Goal: Task Accomplishment & Management: Complete application form

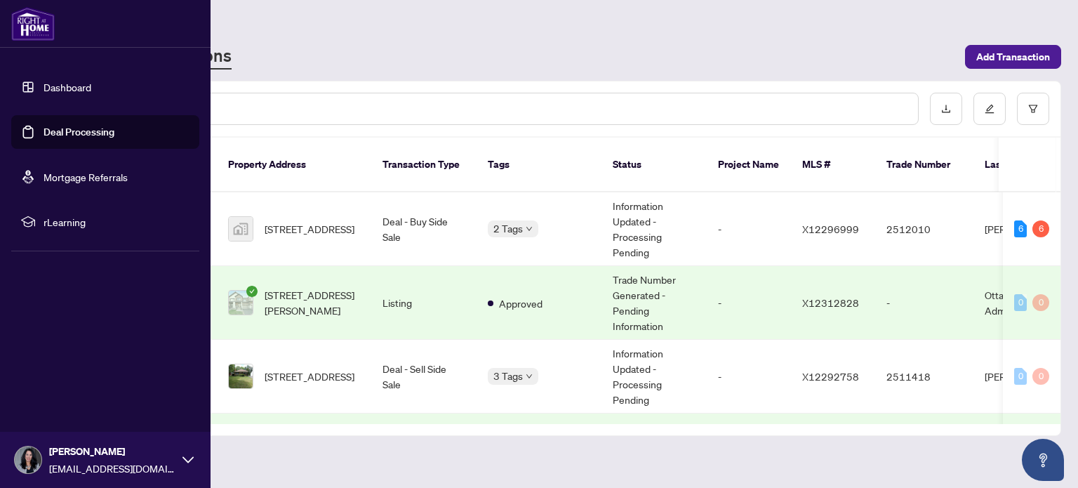
click at [64, 126] on link "Deal Processing" at bounding box center [79, 132] width 71 height 13
click at [39, 32] on img at bounding box center [33, 24] width 44 height 34
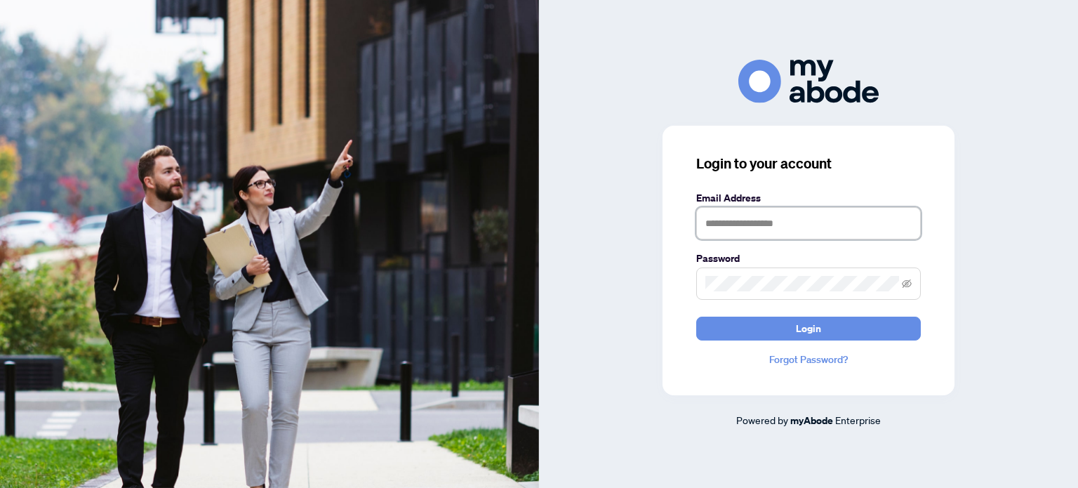
click at [762, 228] on input "text" at bounding box center [808, 223] width 225 height 32
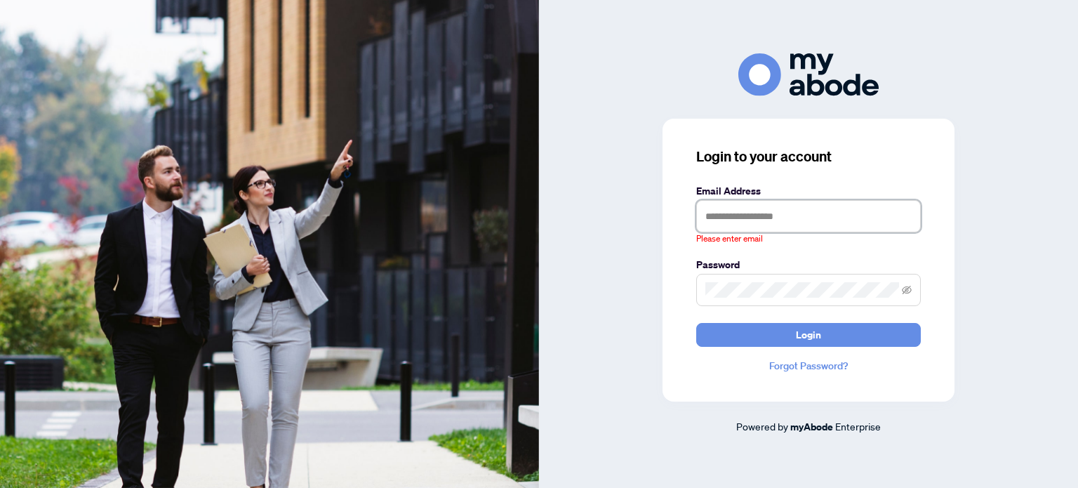
type input "**********"
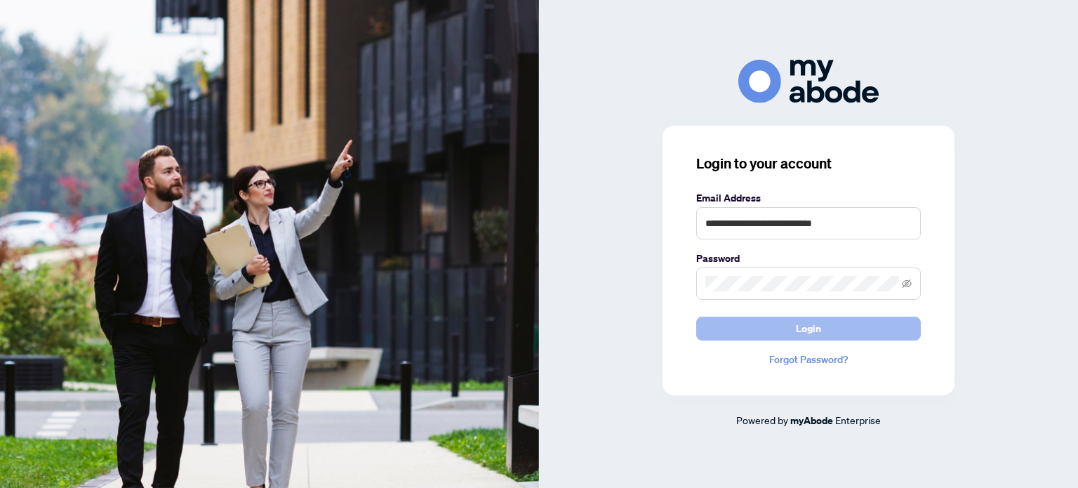
click at [809, 326] on span "Login" at bounding box center [808, 328] width 25 height 22
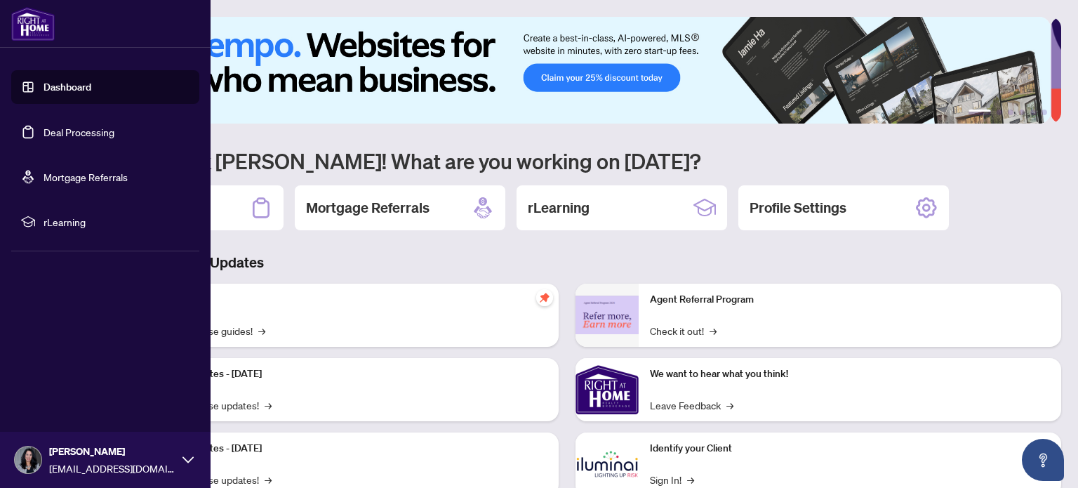
click at [55, 126] on link "Deal Processing" at bounding box center [79, 132] width 71 height 13
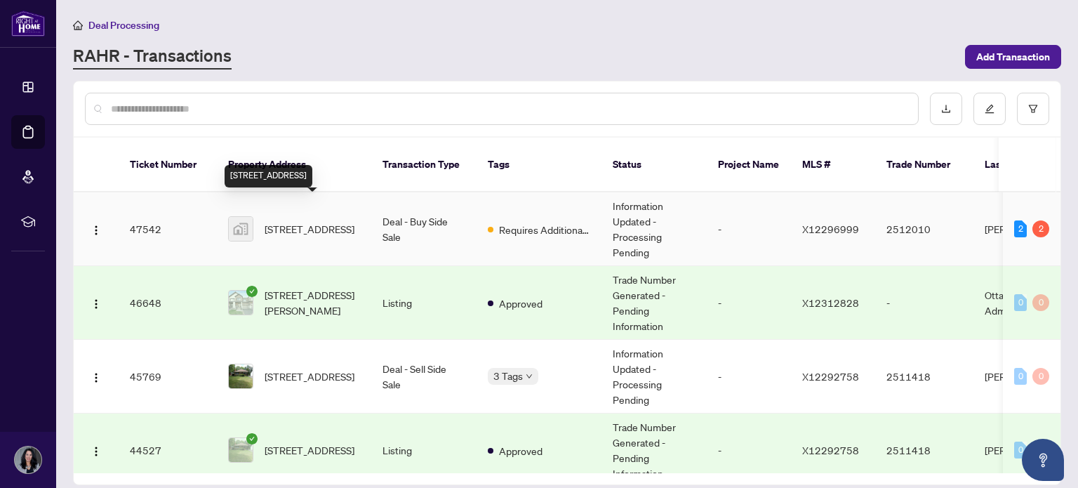
click at [306, 221] on span "[STREET_ADDRESS]" at bounding box center [310, 228] width 90 height 15
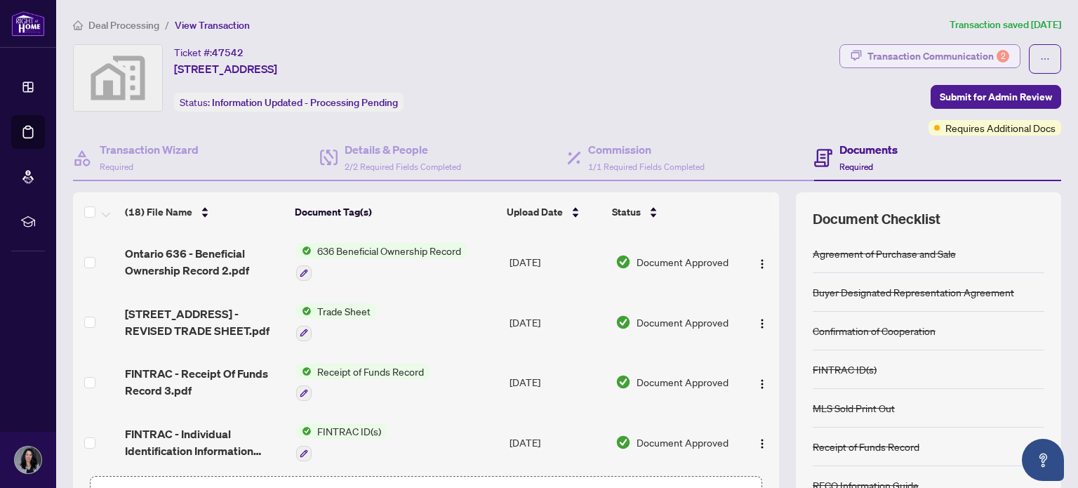
click at [946, 49] on div "Transaction Communication 2" at bounding box center [938, 56] width 142 height 22
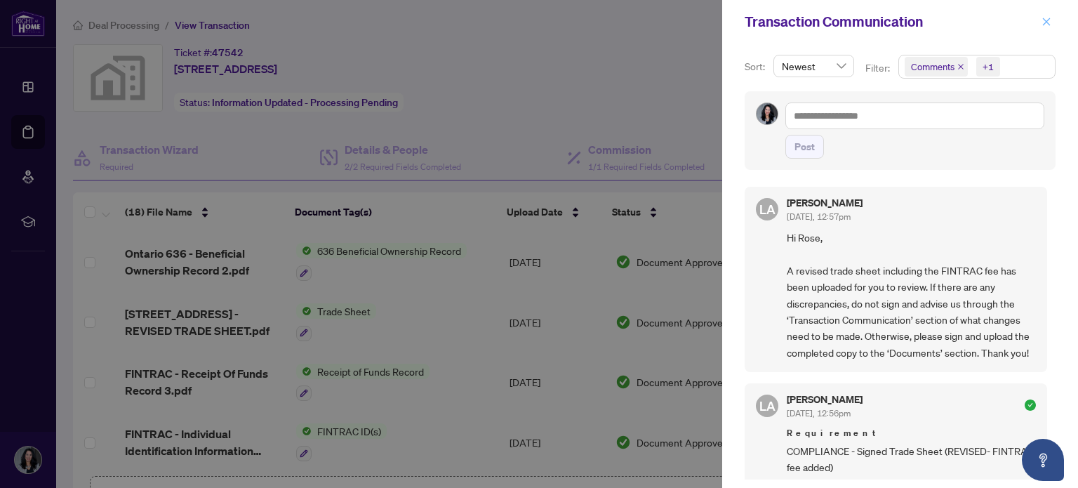
click at [1046, 22] on icon "close" at bounding box center [1047, 22] width 8 height 8
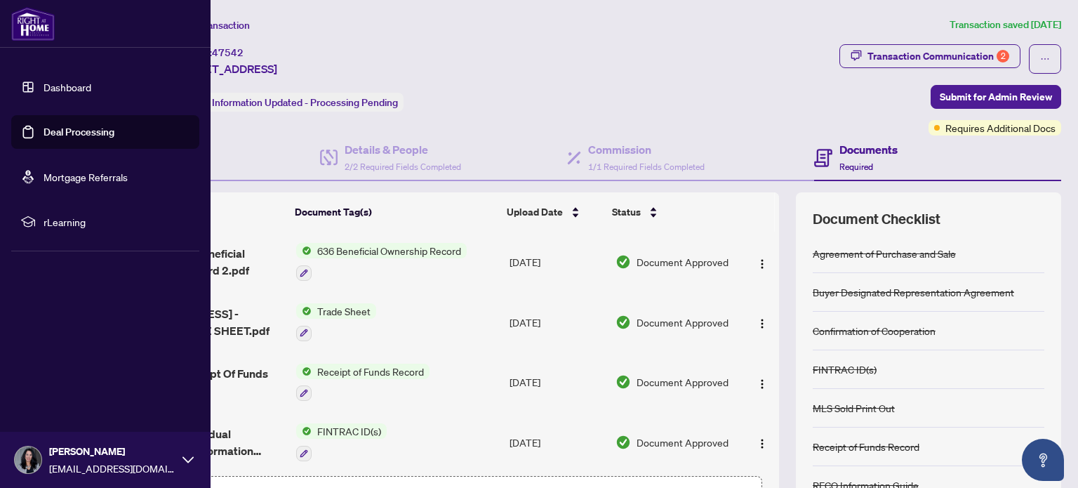
click at [77, 137] on link "Deal Processing" at bounding box center [79, 132] width 71 height 13
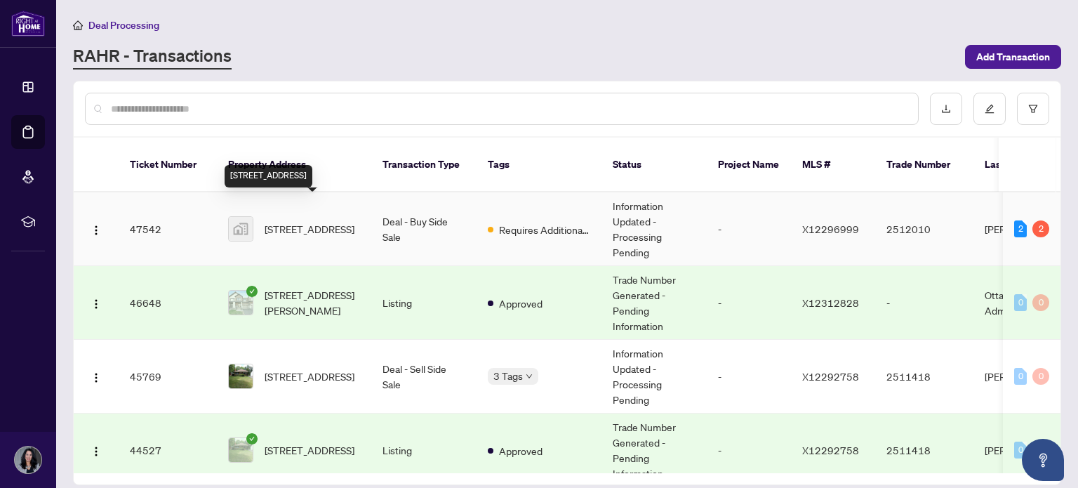
click at [323, 221] on span "[STREET_ADDRESS]" at bounding box center [310, 228] width 90 height 15
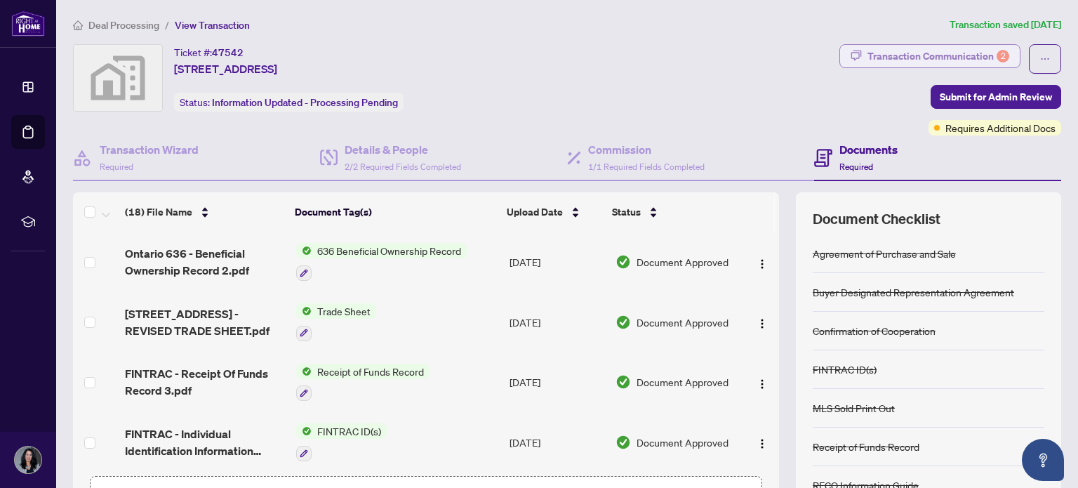
click at [935, 56] on div "Transaction Communication 2" at bounding box center [938, 56] width 142 height 22
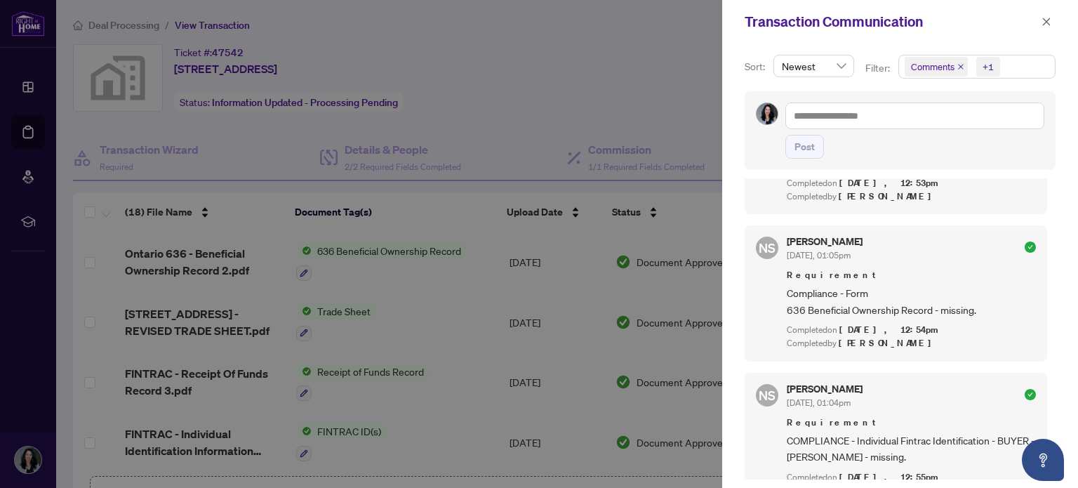
scroll to position [1715, 0]
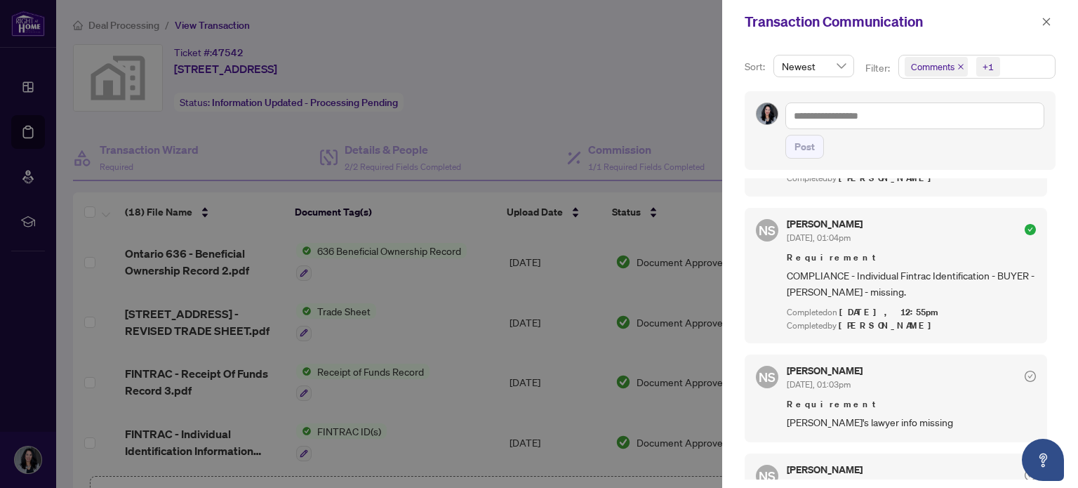
click at [560, 53] on div at bounding box center [539, 244] width 1078 height 488
click at [609, 78] on div at bounding box center [539, 244] width 1078 height 488
click at [1047, 18] on icon "close" at bounding box center [1047, 22] width 10 height 10
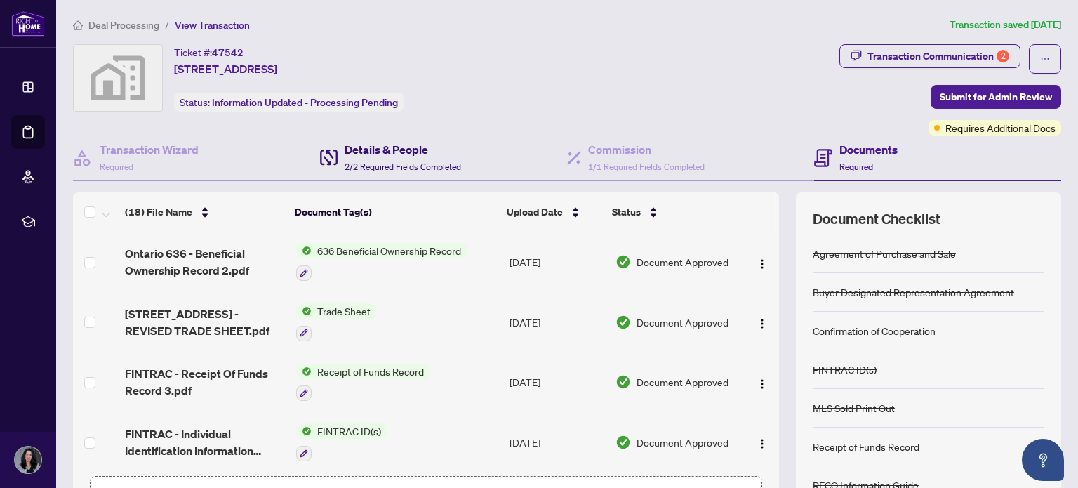
click at [415, 153] on h4 "Details & People" at bounding box center [403, 149] width 117 height 17
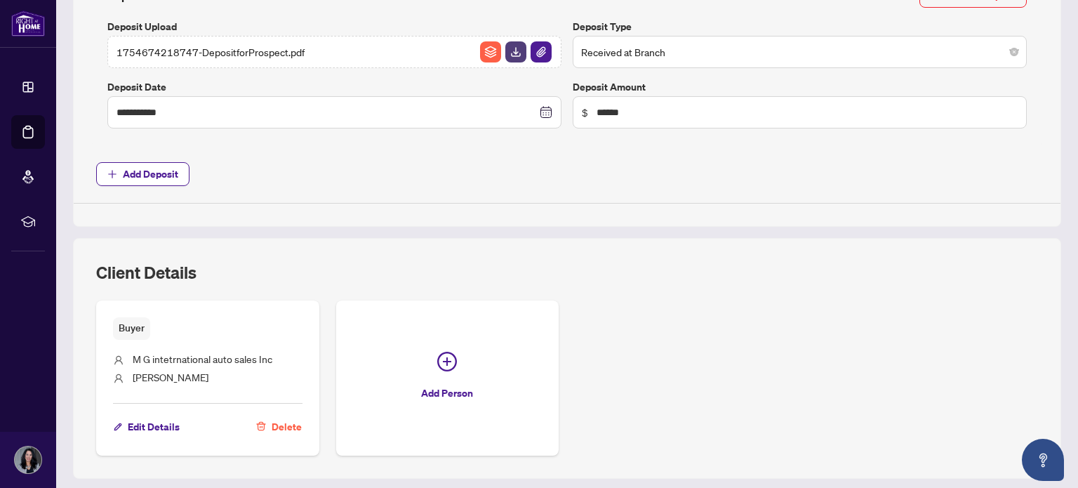
scroll to position [628, 0]
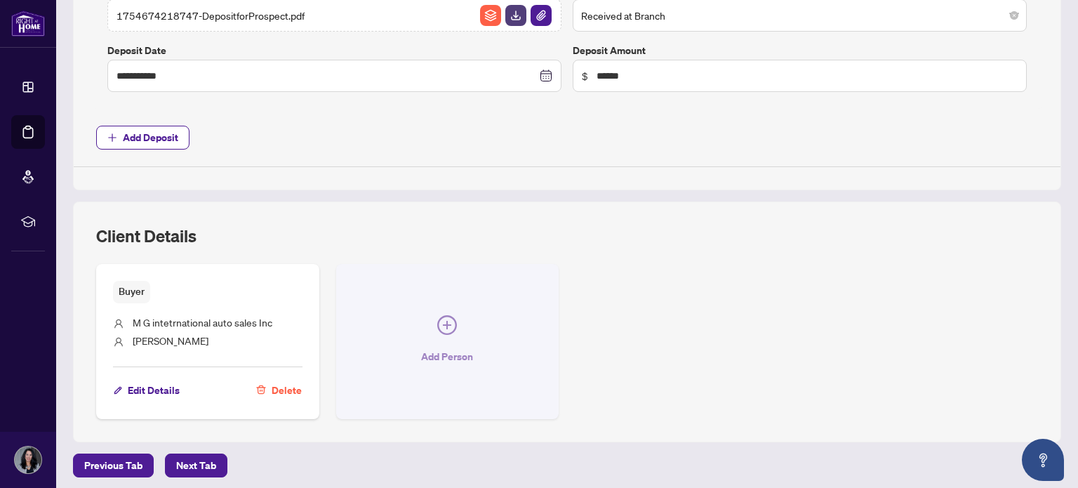
click at [443, 322] on icon "plus-circle" at bounding box center [447, 325] width 8 height 8
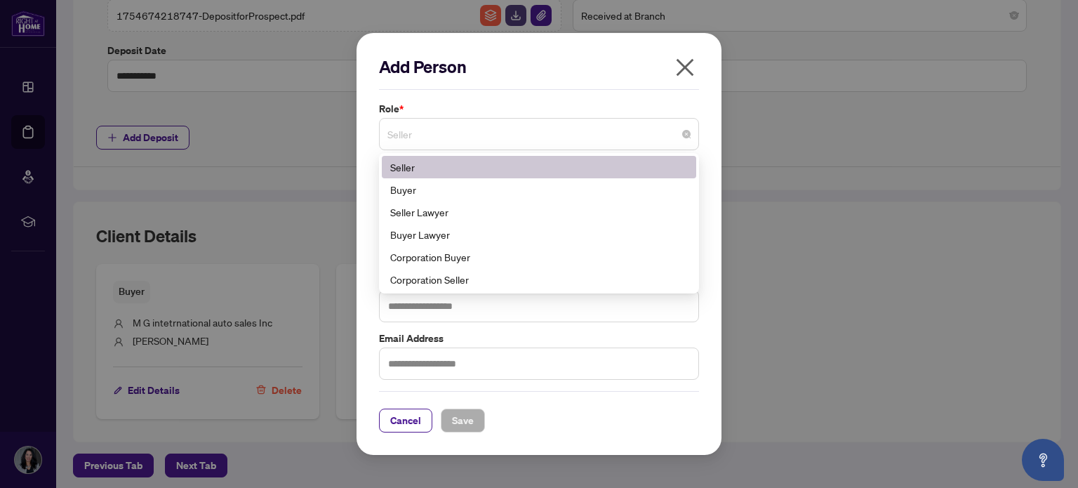
click at [527, 131] on span "Seller" at bounding box center [538, 134] width 303 height 27
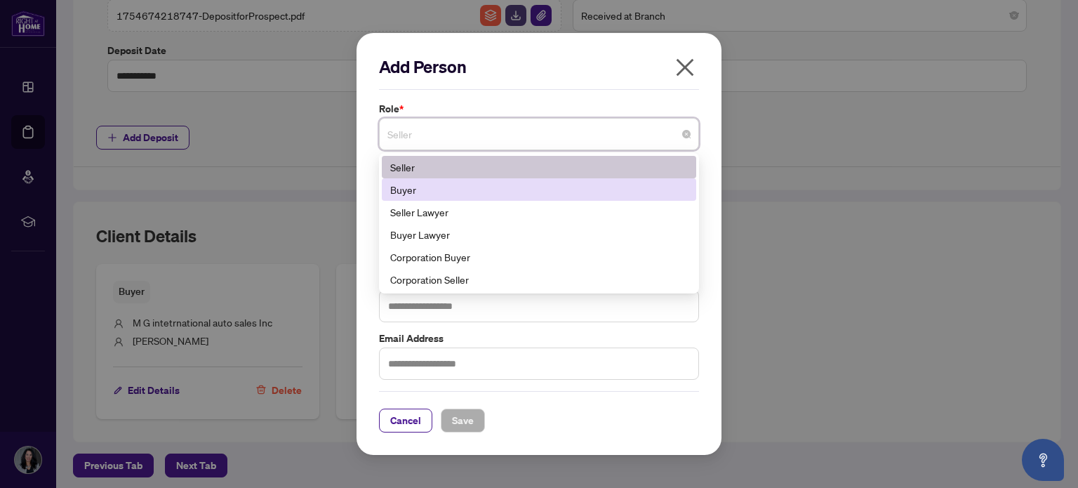
click at [473, 190] on div "Buyer" at bounding box center [539, 189] width 298 height 15
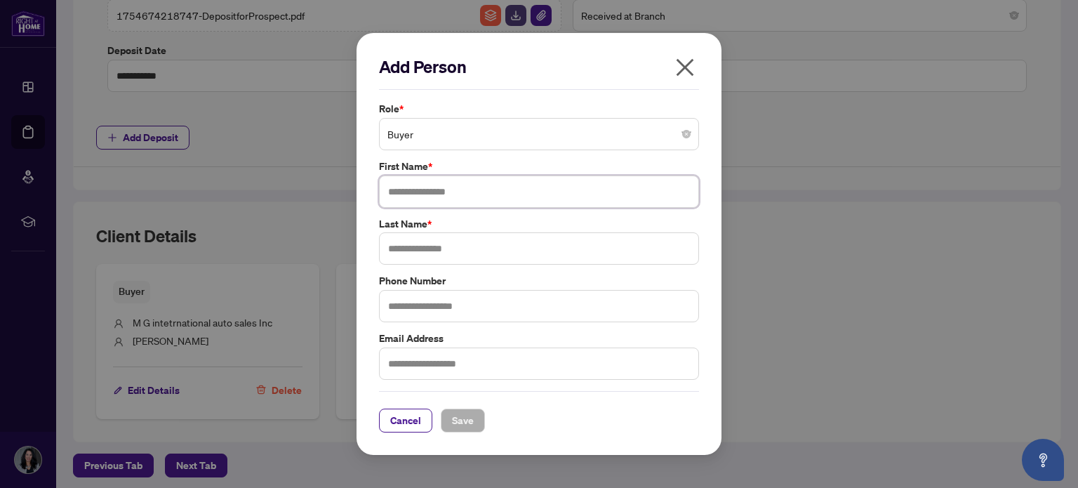
click at [473, 190] on input "text" at bounding box center [539, 191] width 320 height 32
type input "****"
type input "**********"
click at [436, 373] on input "text" at bounding box center [539, 363] width 320 height 32
paste input "**********"
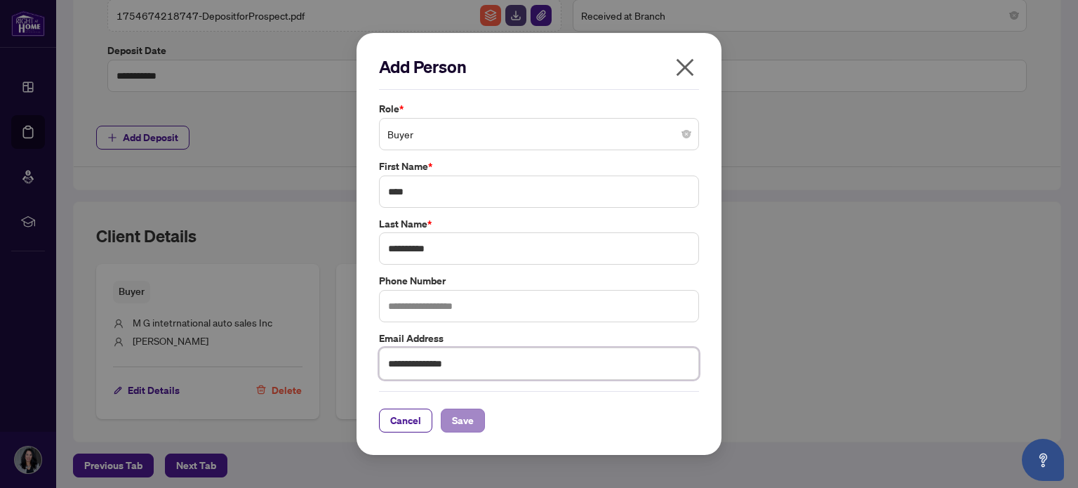
type input "**********"
click at [472, 420] on button "Save" at bounding box center [463, 420] width 44 height 24
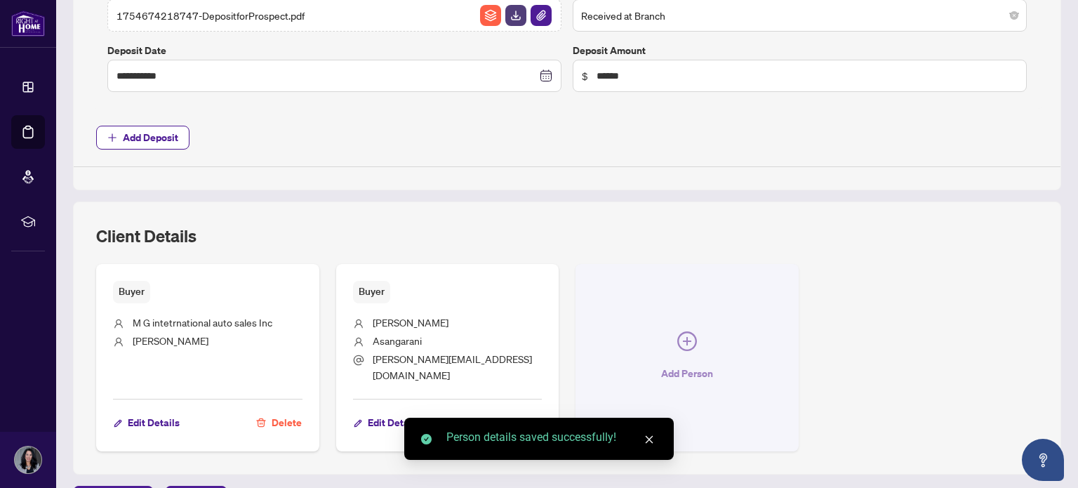
click at [682, 331] on icon "plus-circle" at bounding box center [687, 341] width 20 height 20
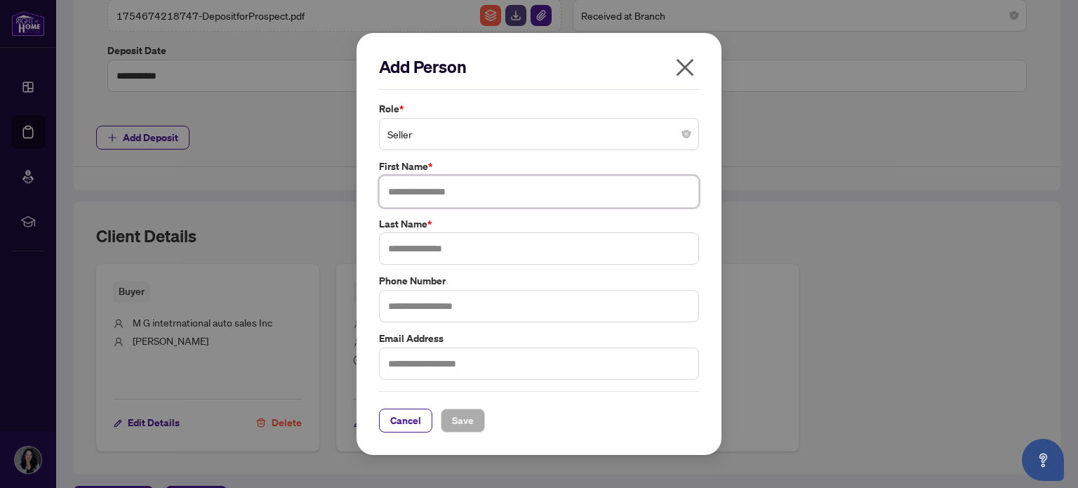
click at [434, 195] on input "text" at bounding box center [539, 191] width 320 height 32
type input "******"
type input "*"
type input "*********"
click at [423, 371] on input "text" at bounding box center [539, 363] width 320 height 32
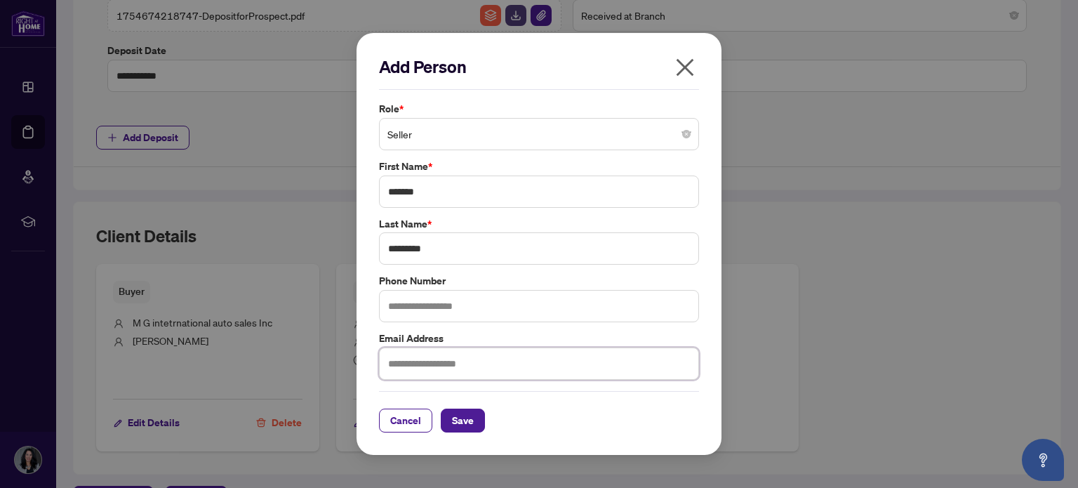
paste input "**********"
type input "**********"
click at [453, 424] on span "Save" at bounding box center [463, 420] width 22 height 22
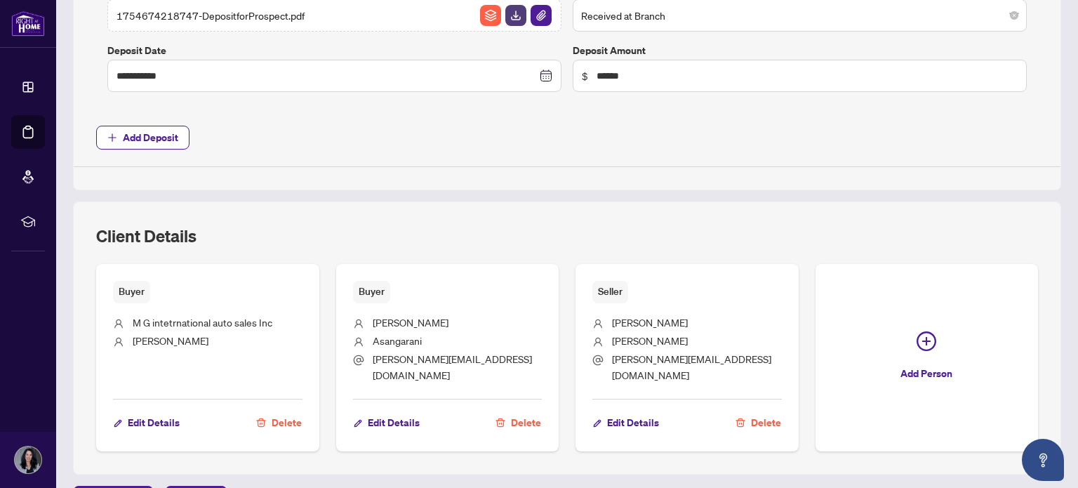
scroll to position [0, 0]
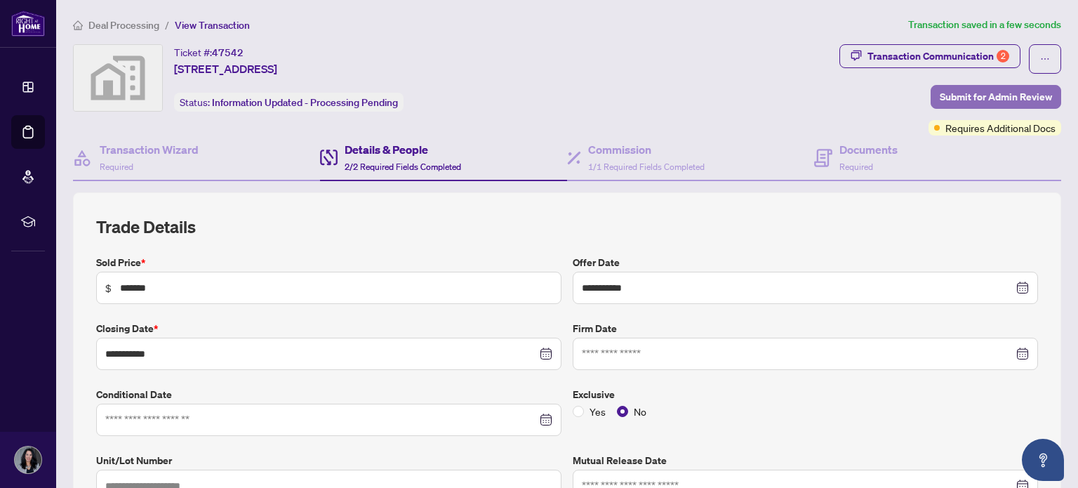
click at [955, 96] on span "Submit for Admin Review" at bounding box center [996, 97] width 112 height 22
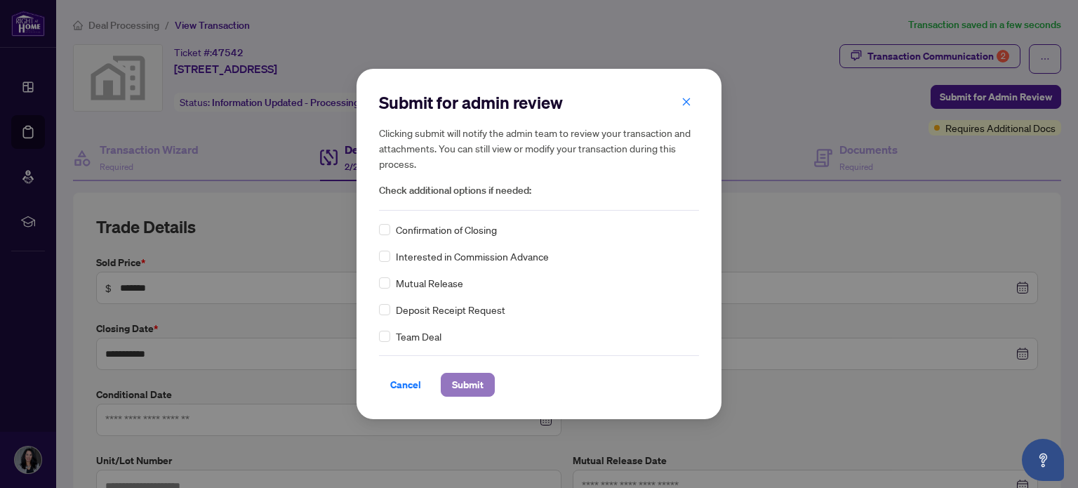
click at [464, 385] on span "Submit" at bounding box center [468, 384] width 32 height 22
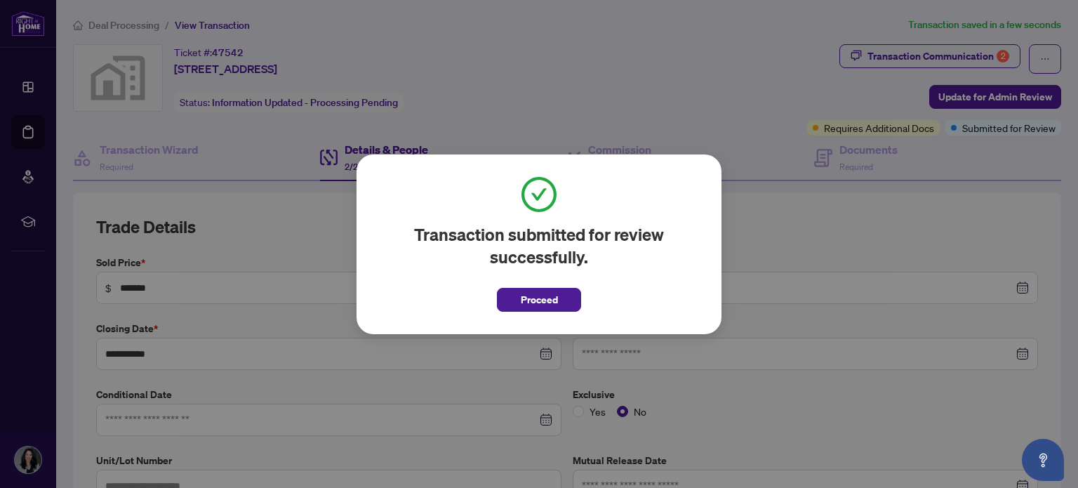
click at [907, 47] on div "Transaction submitted for review successfully. Proceed Cancel OK" at bounding box center [539, 244] width 1078 height 488
click at [528, 300] on span "Proceed" at bounding box center [539, 299] width 37 height 22
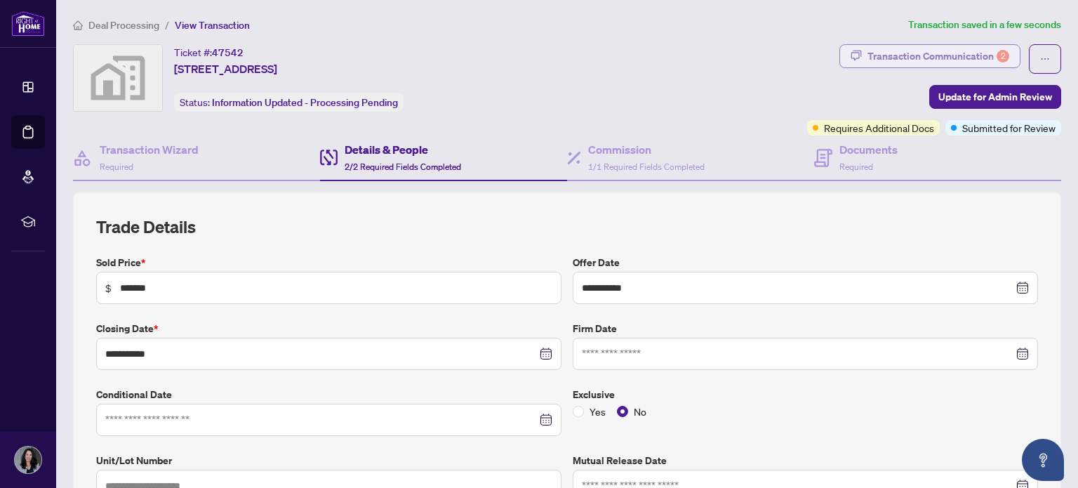
click at [941, 47] on div "Transaction Communication 2" at bounding box center [938, 56] width 142 height 22
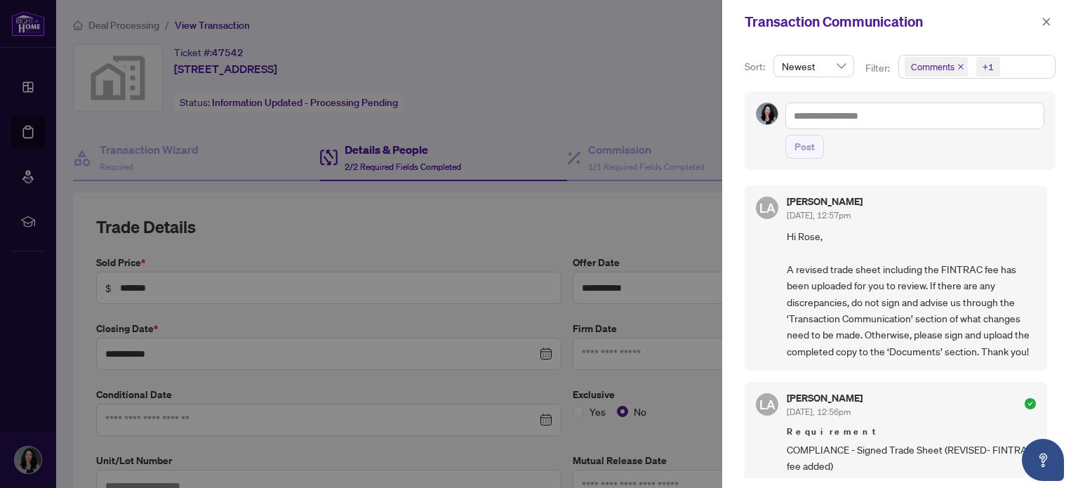
click at [573, 57] on div at bounding box center [539, 244] width 1078 height 488
click at [826, 109] on textarea at bounding box center [914, 115] width 259 height 27
click at [559, 41] on div at bounding box center [539, 244] width 1078 height 488
click at [33, 124] on div at bounding box center [539, 244] width 1078 height 488
click at [1048, 27] on span "button" at bounding box center [1047, 22] width 10 height 22
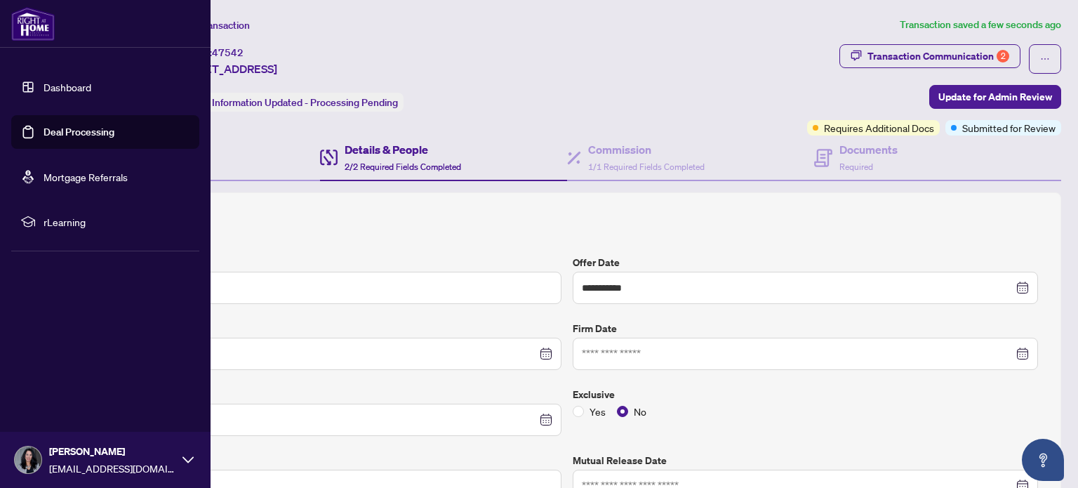
click at [44, 138] on link "Deal Processing" at bounding box center [79, 132] width 71 height 13
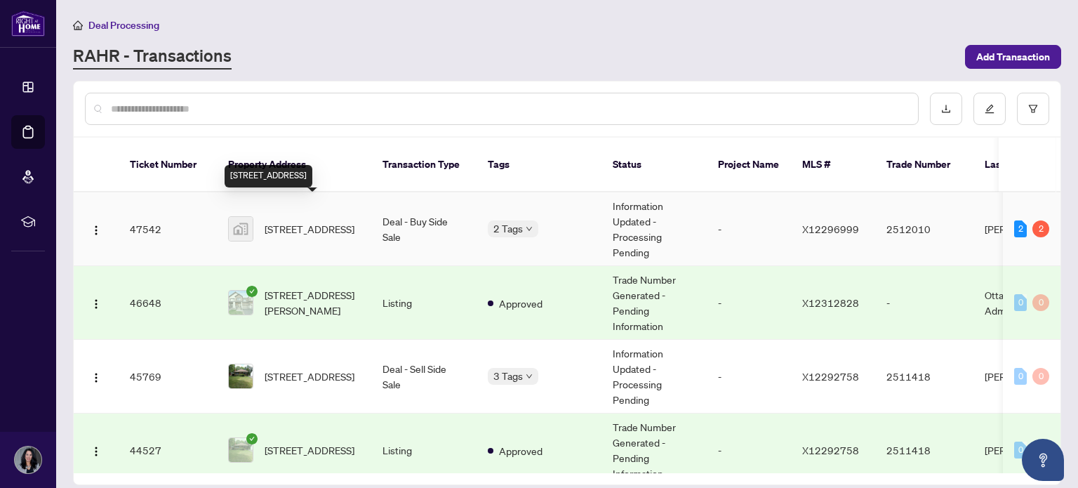
click at [295, 221] on span "[STREET_ADDRESS]" at bounding box center [310, 228] width 90 height 15
